Goal: Transaction & Acquisition: Purchase product/service

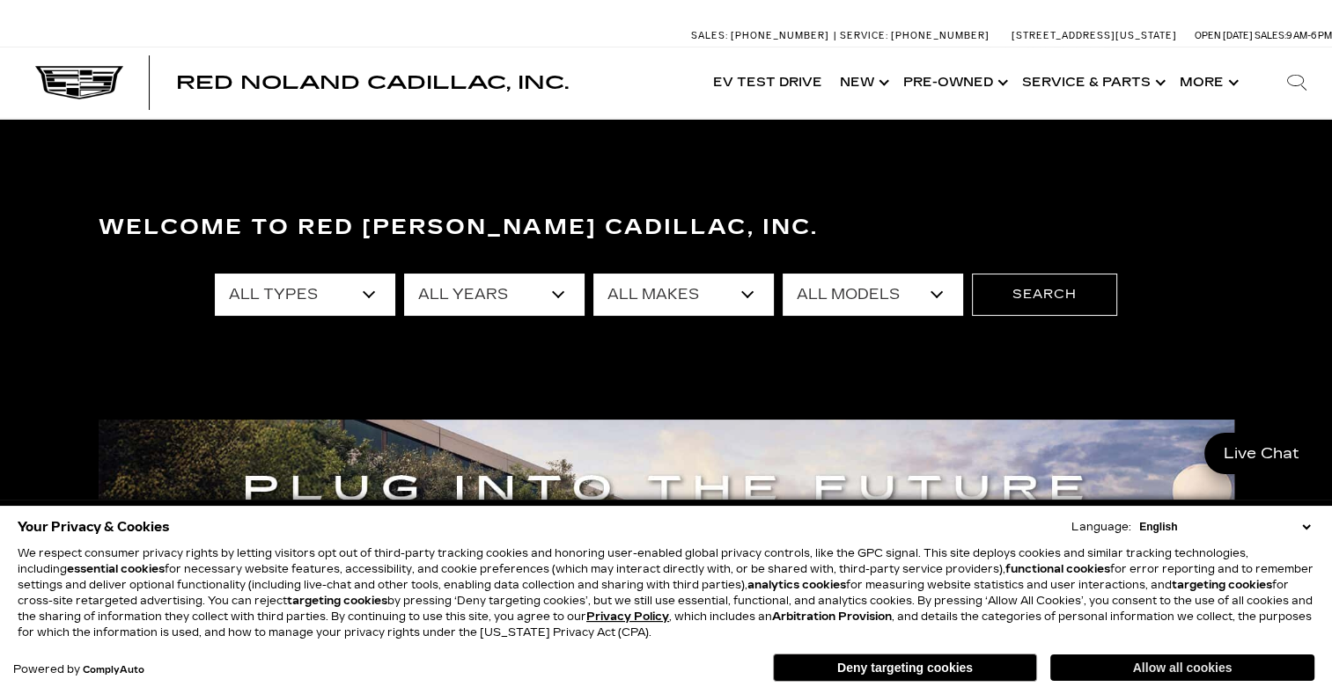
click at [1146, 672] on button "Allow all cookies" at bounding box center [1182, 668] width 264 height 26
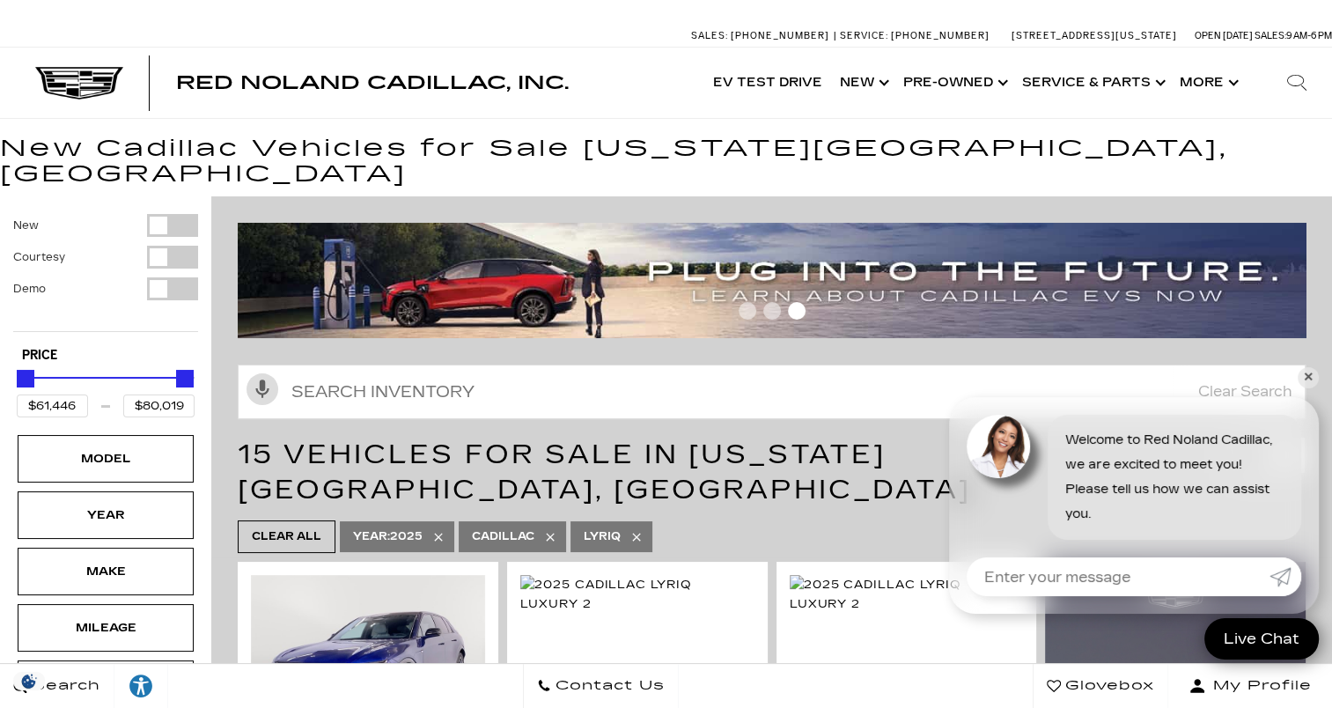
click at [639, 530] on icon at bounding box center [636, 537] width 14 height 14
type input "$50,049"
type input "$179,434"
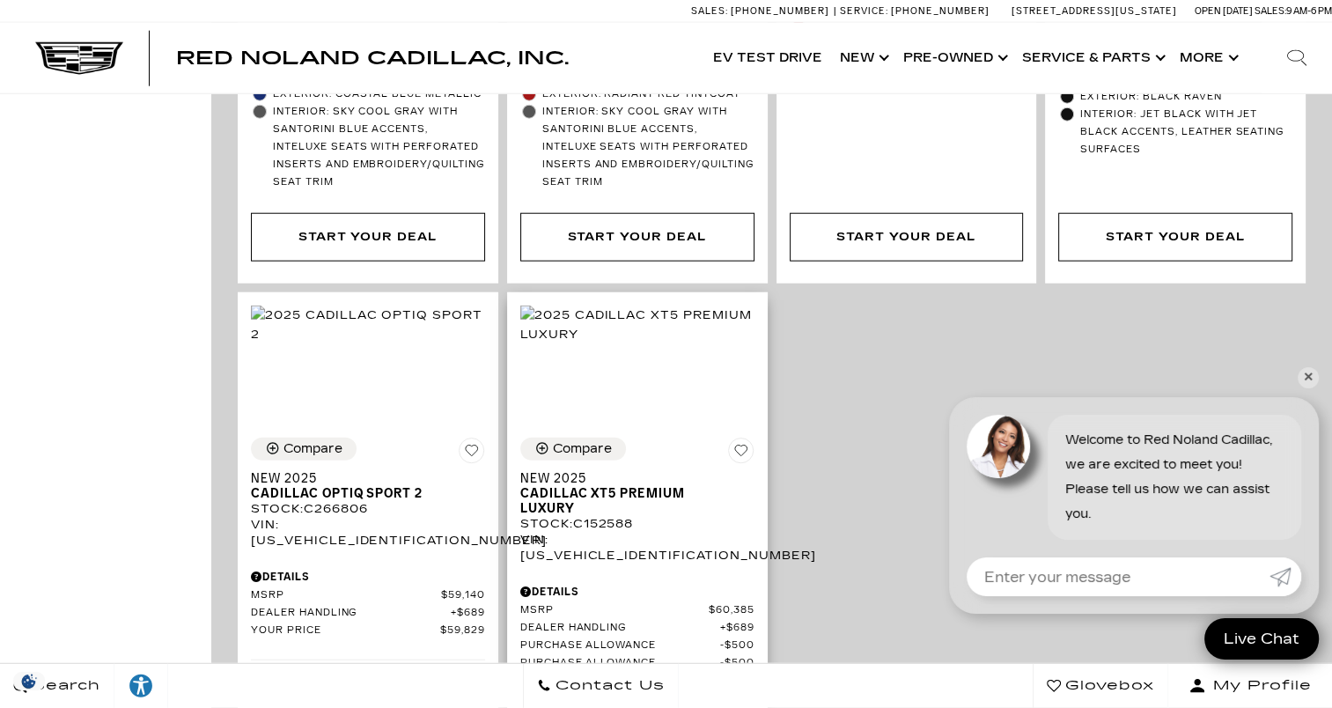
scroll to position [4462, 0]
click at [648, 306] on img at bounding box center [637, 325] width 234 height 39
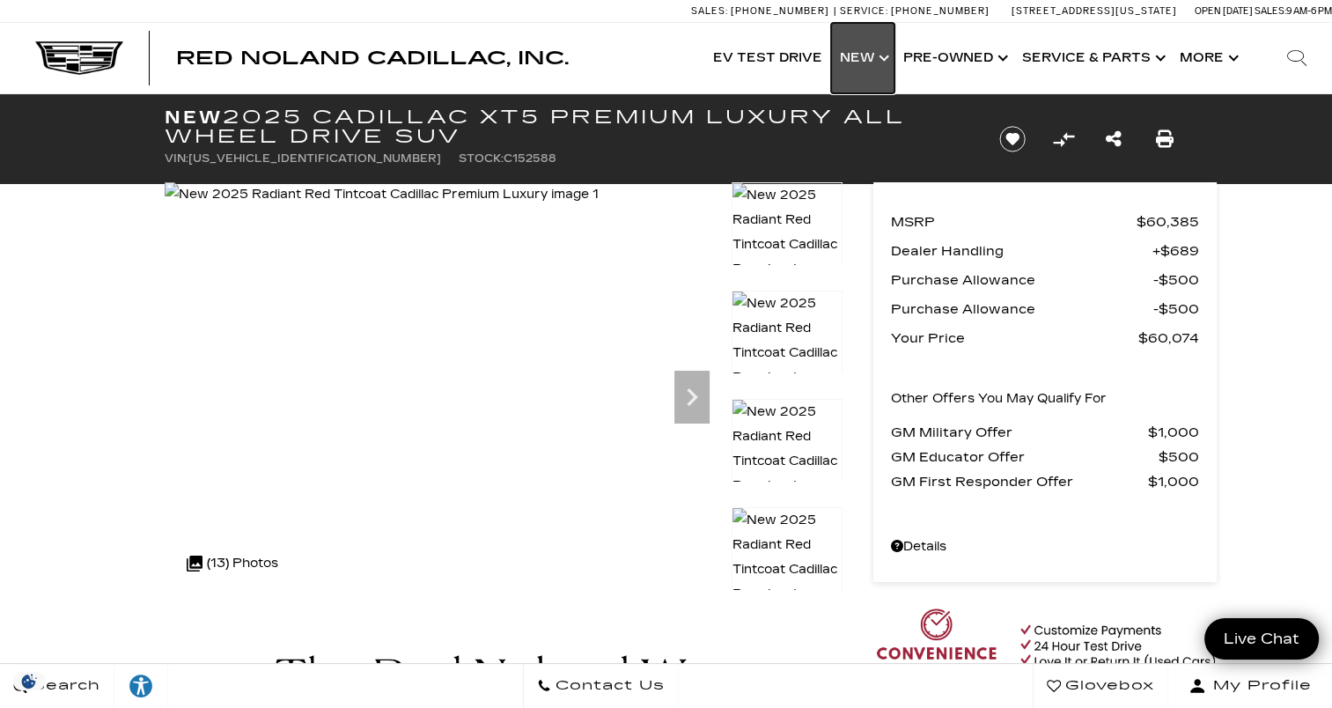
click at [880, 60] on link "Show New" at bounding box center [862, 58] width 63 height 70
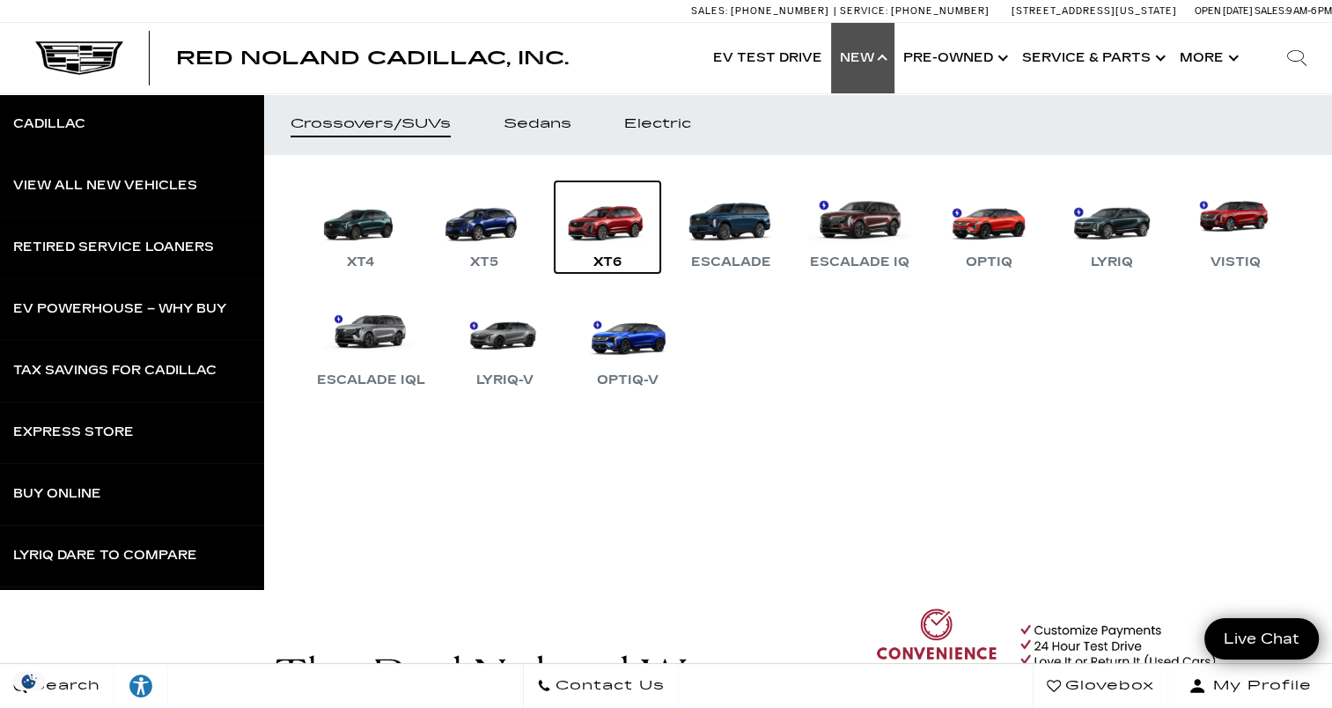
click at [612, 218] on link "XT6" at bounding box center [607, 227] width 106 height 92
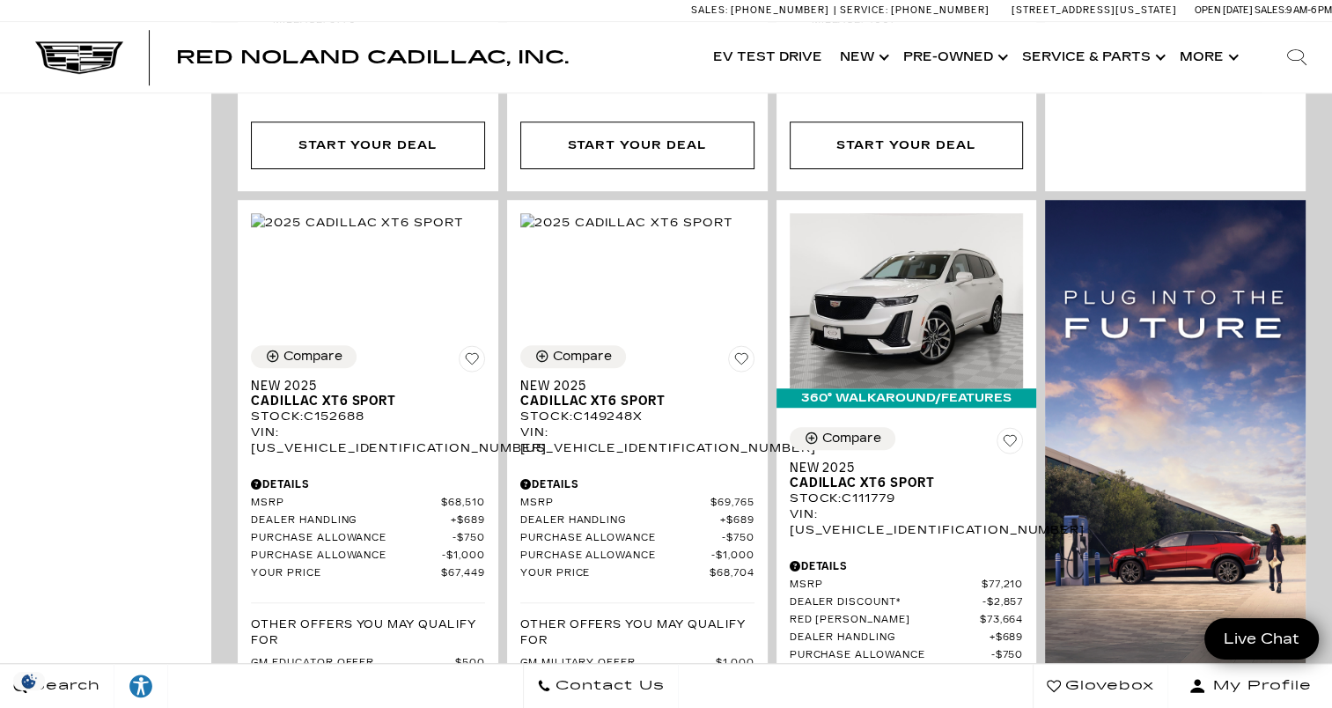
scroll to position [1236, 0]
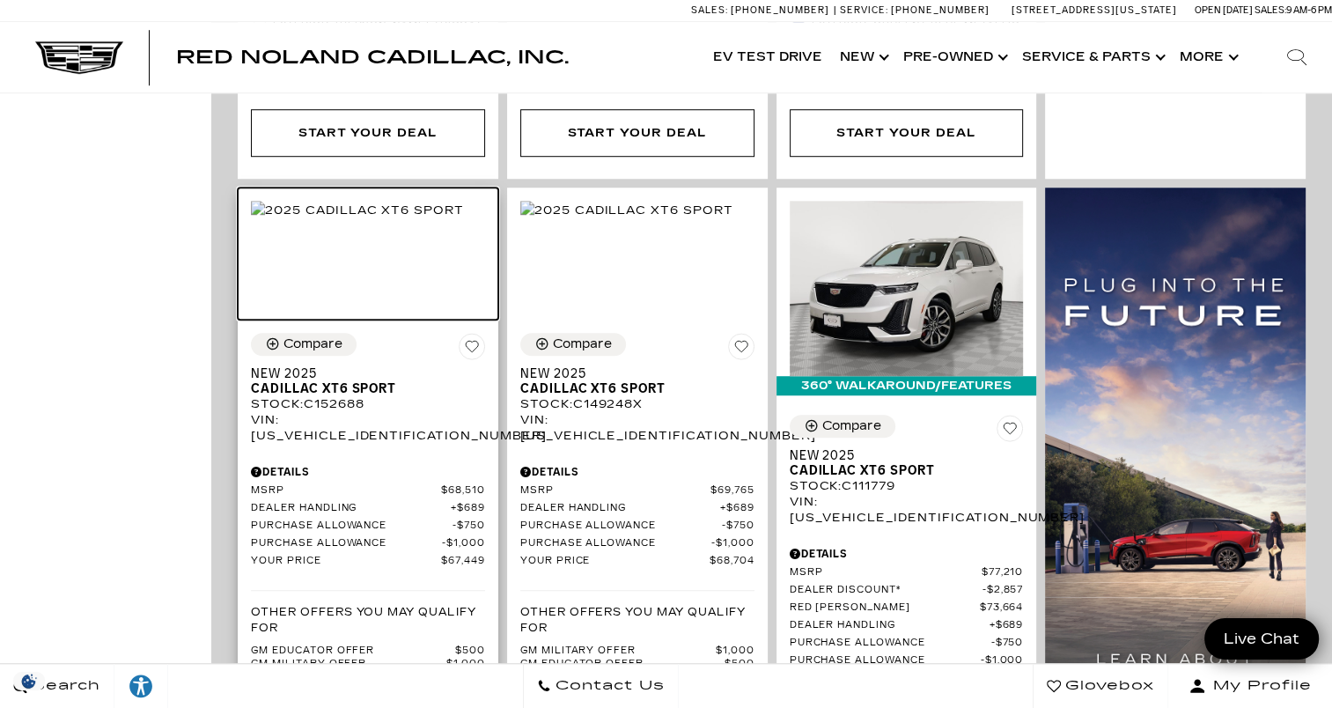
click at [391, 220] on img at bounding box center [357, 210] width 213 height 19
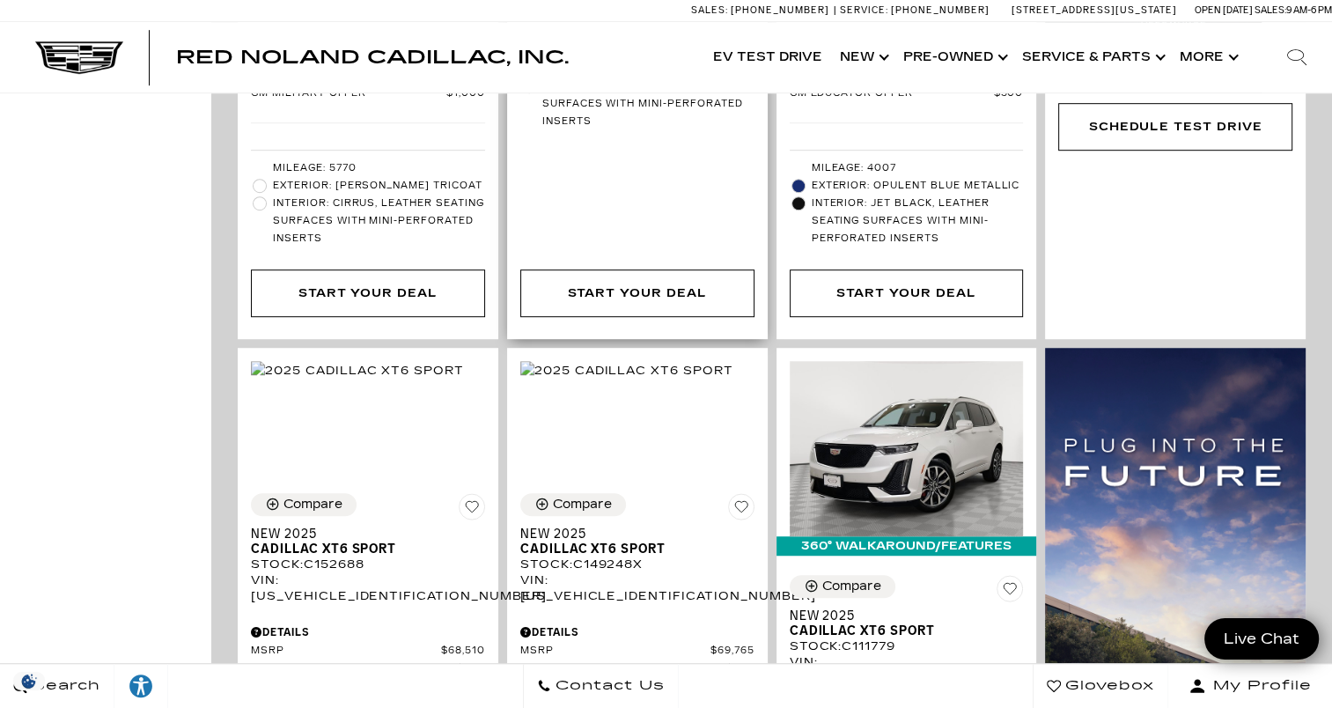
scroll to position [1111, 0]
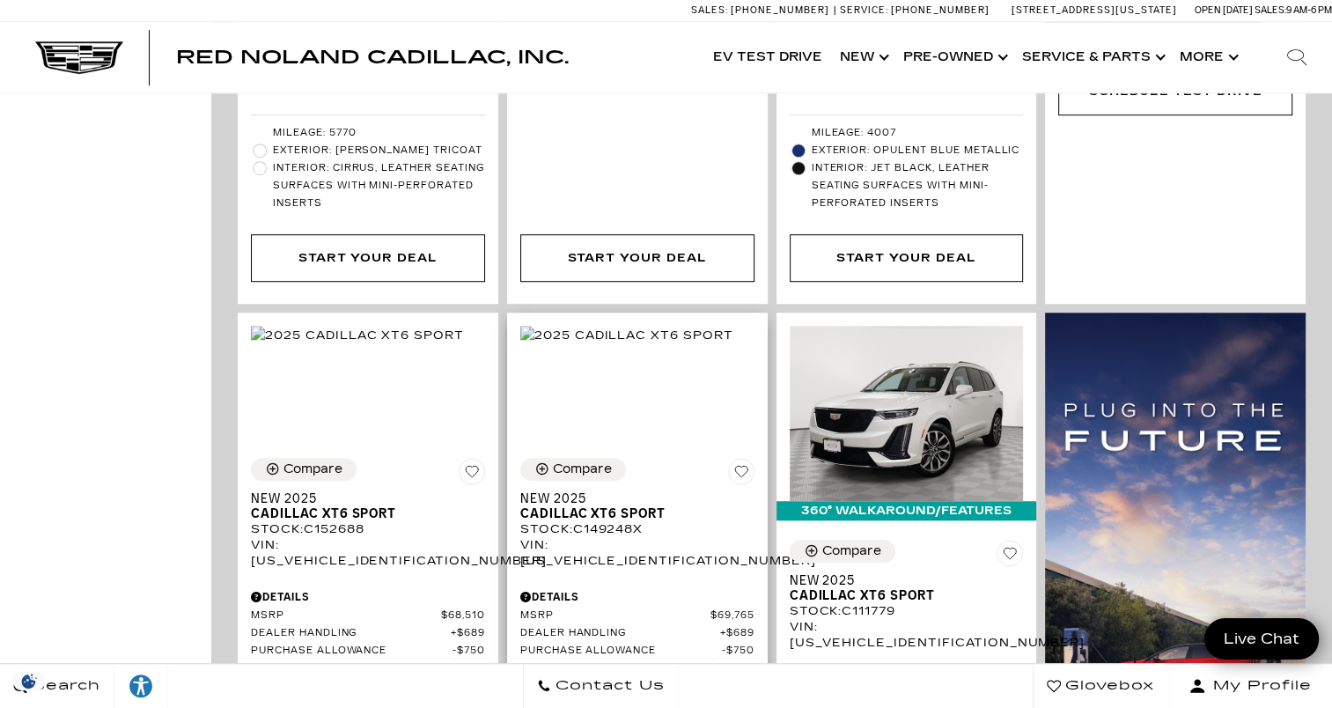
click at [645, 458] on div "Compare New 2025 Cadillac XT6 Sport Stock : C149248X VIN: 1GYKPGRS8SZ149248" at bounding box center [637, 514] width 234 height 112
click at [680, 537] on div "VIN: 1GYKPGRS8SZ149248" at bounding box center [637, 553] width 234 height 32
click at [671, 537] on div "VIN: 1GYKPGRS8SZ149248" at bounding box center [637, 553] width 234 height 32
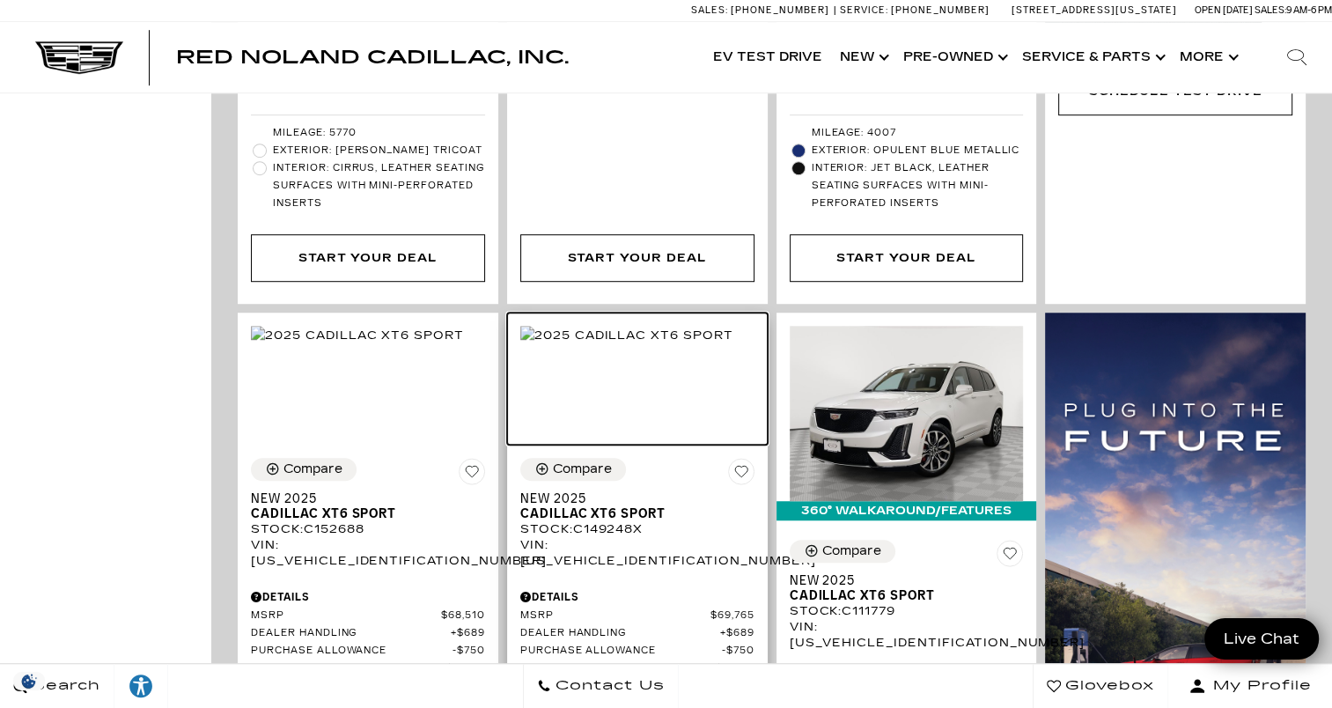
click at [708, 328] on img at bounding box center [626, 335] width 213 height 19
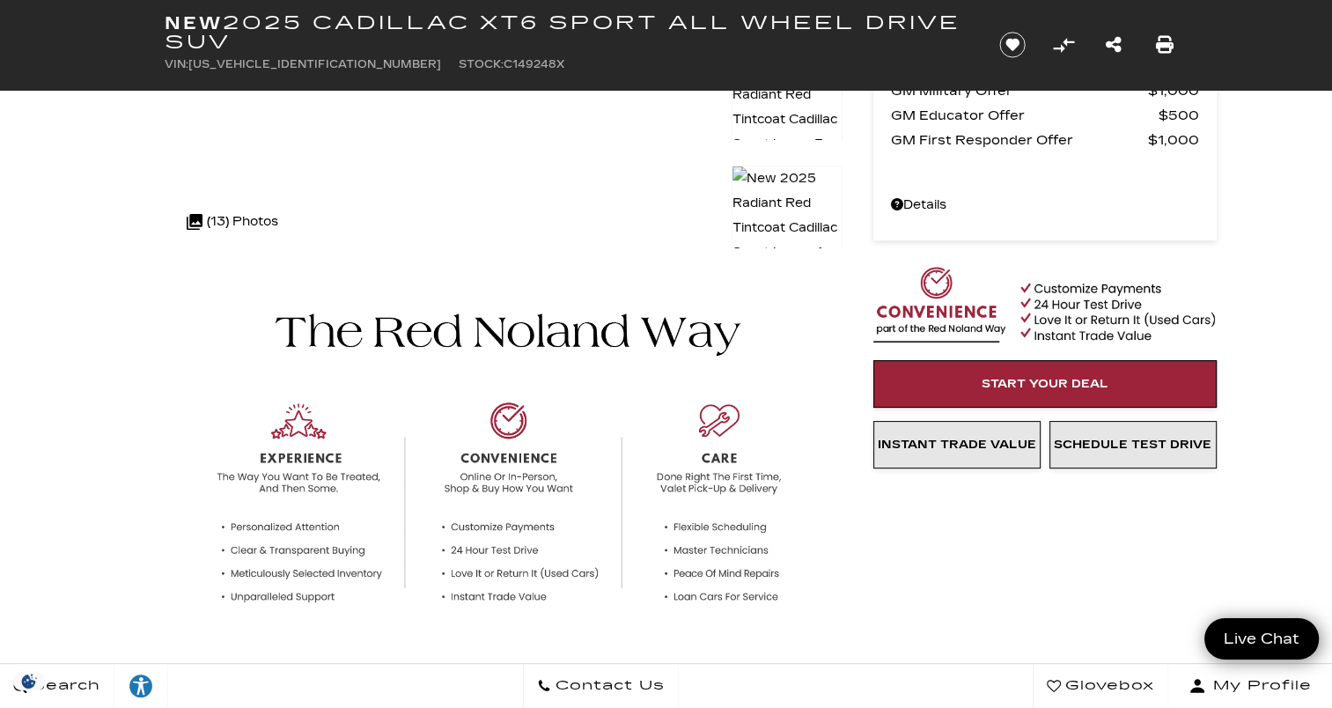
scroll to position [305, 0]
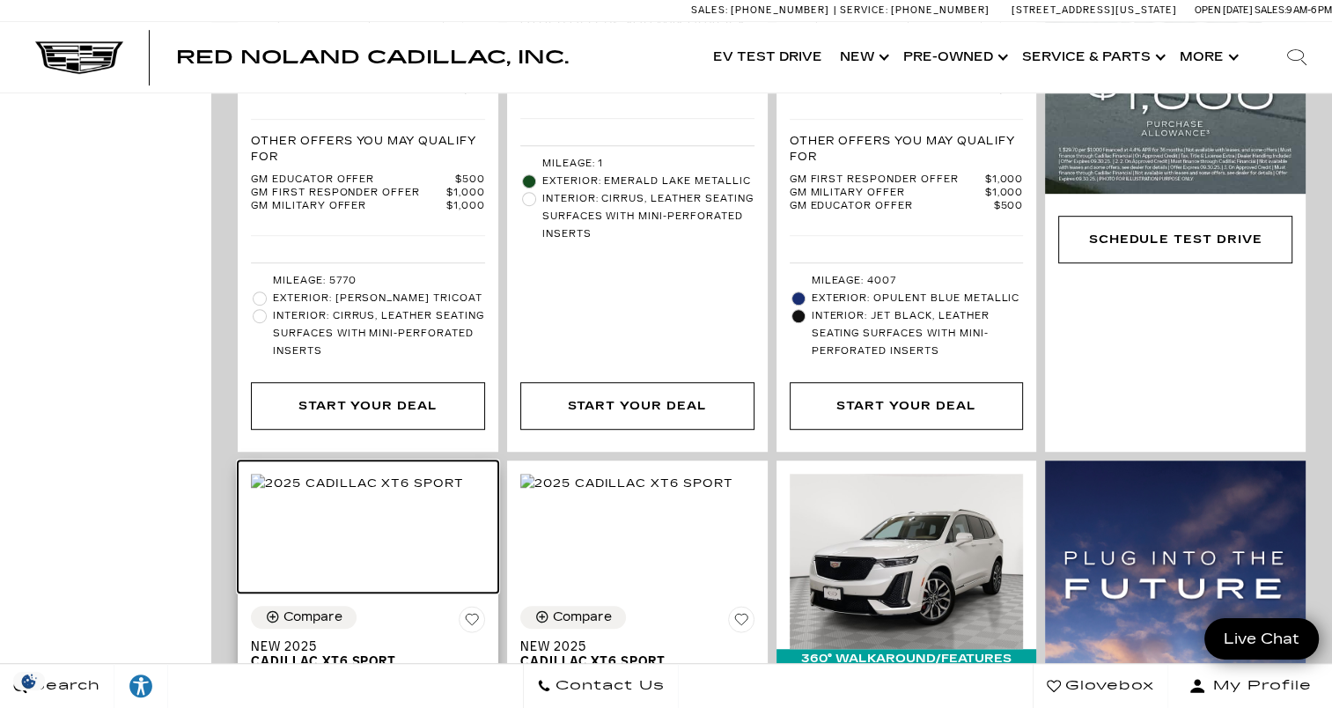
click at [381, 493] on img at bounding box center [357, 482] width 213 height 19
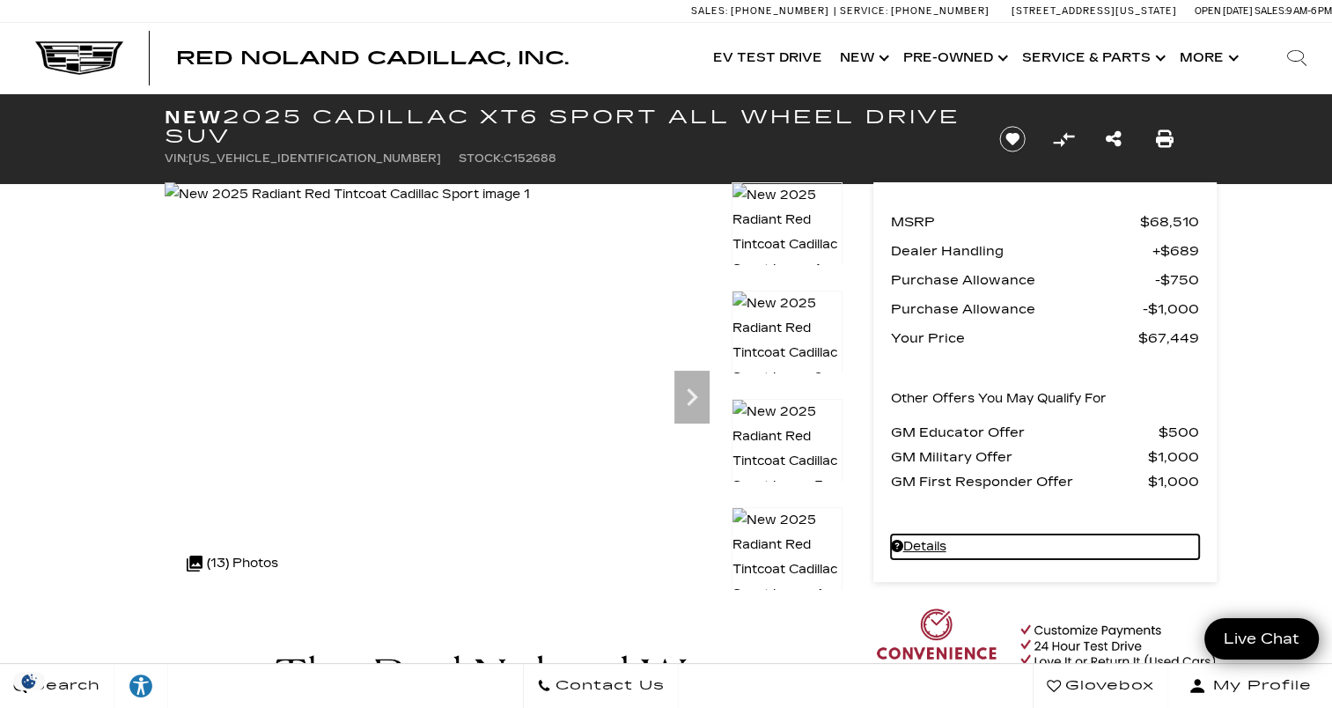
click at [930, 553] on link "Details - about pricing for: New 2025 Cadillac XT6 Sport All Wheel Drive SUV" at bounding box center [1045, 546] width 308 height 25
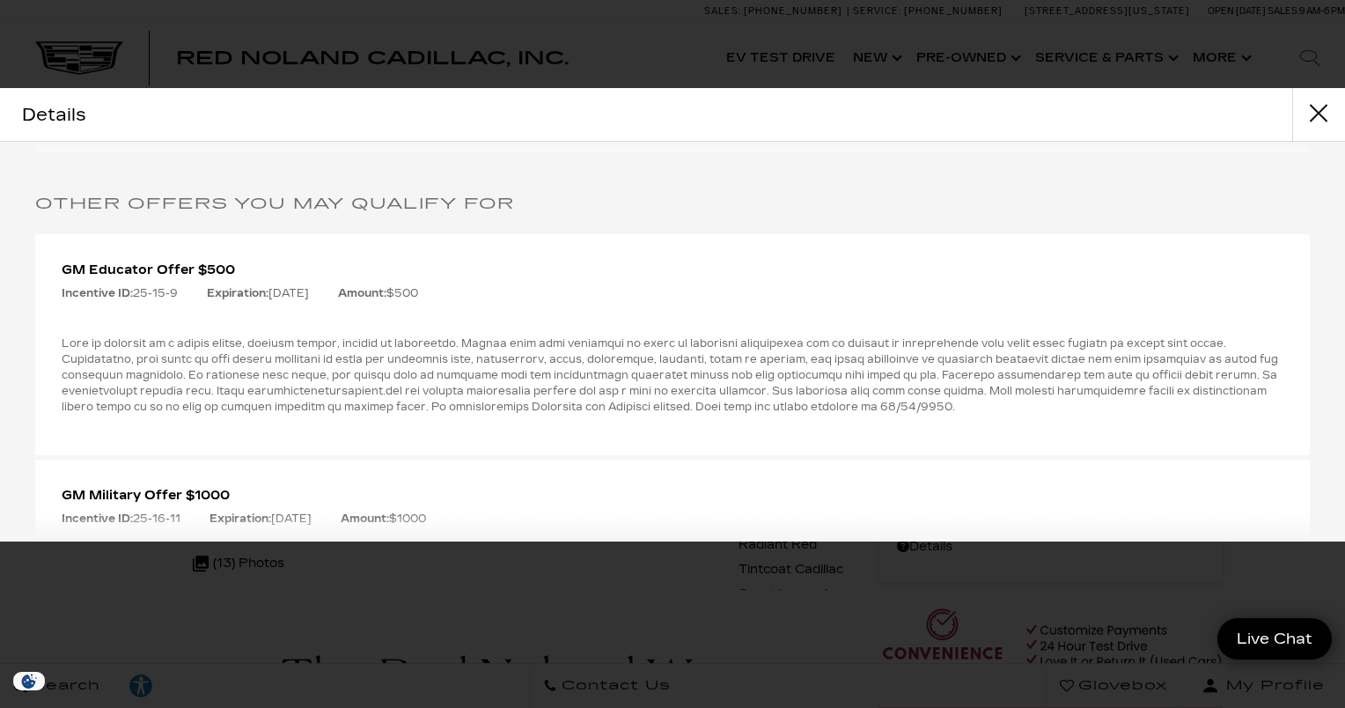
scroll to position [797, 0]
click at [958, 406] on p at bounding box center [673, 375] width 1222 height 79
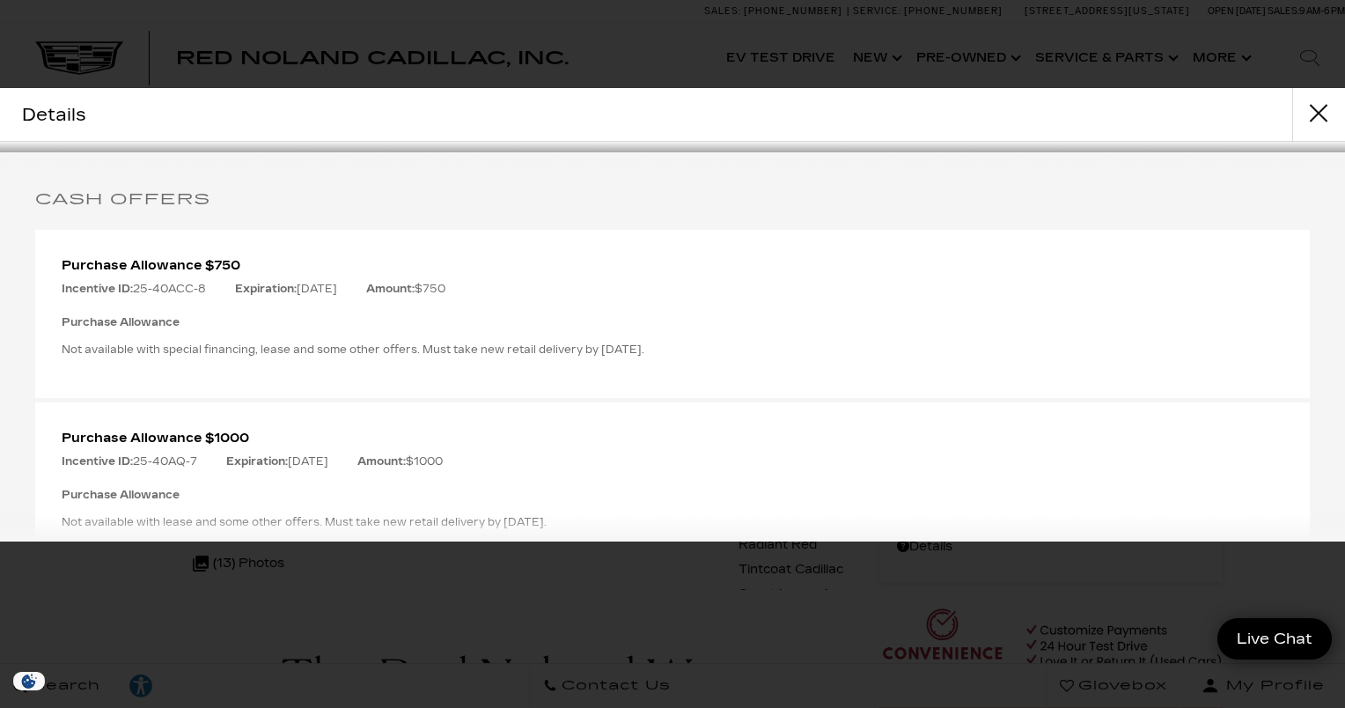
scroll to position [0, 0]
